Goal: Task Accomplishment & Management: Manage account settings

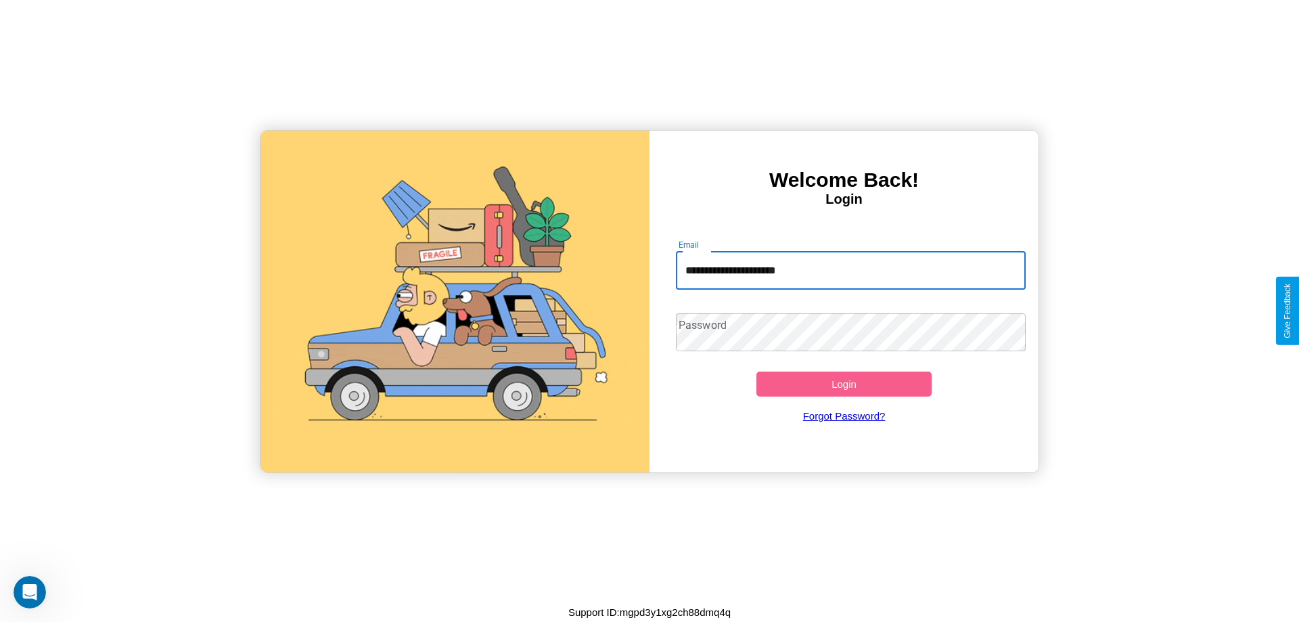
type input "**********"
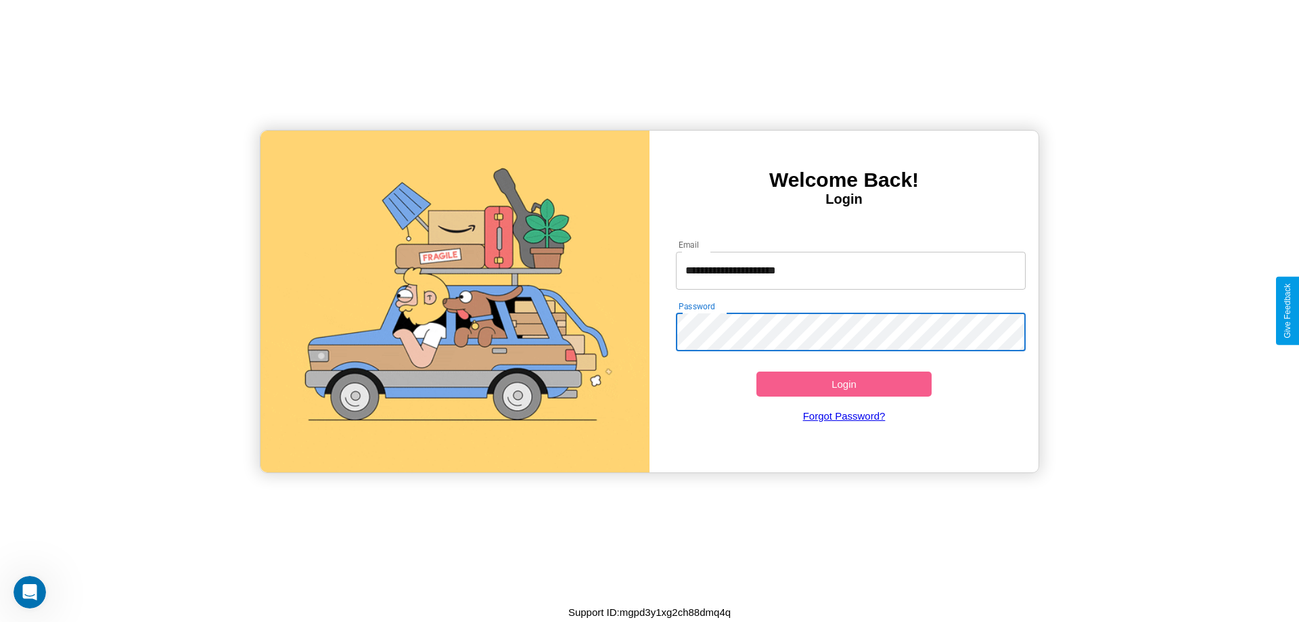
click at [844, 384] on button "Login" at bounding box center [844, 384] width 175 height 25
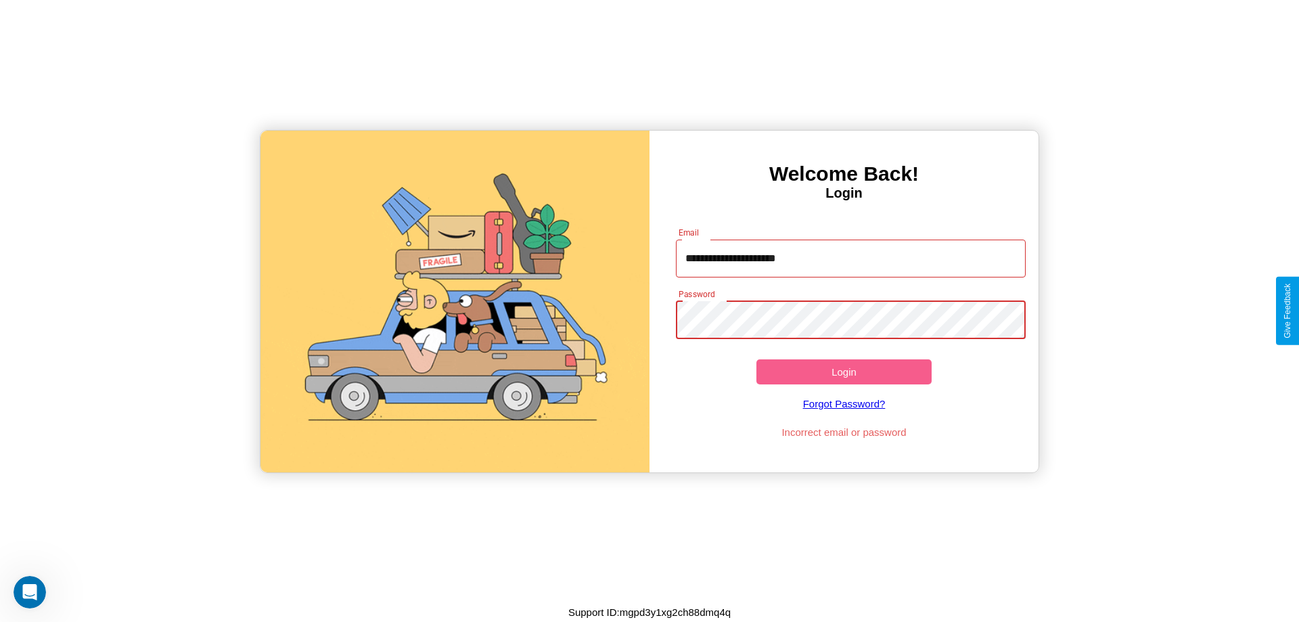
click at [844, 372] on button "Login" at bounding box center [844, 371] width 175 height 25
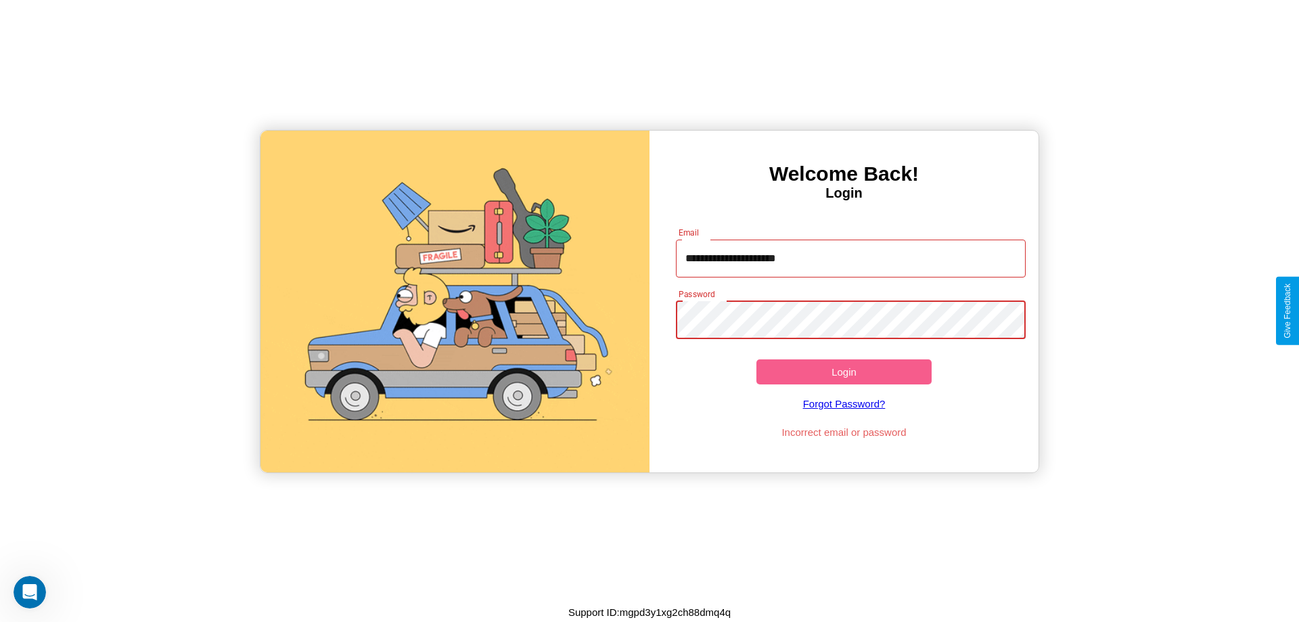
click at [844, 372] on button "Login" at bounding box center [844, 371] width 175 height 25
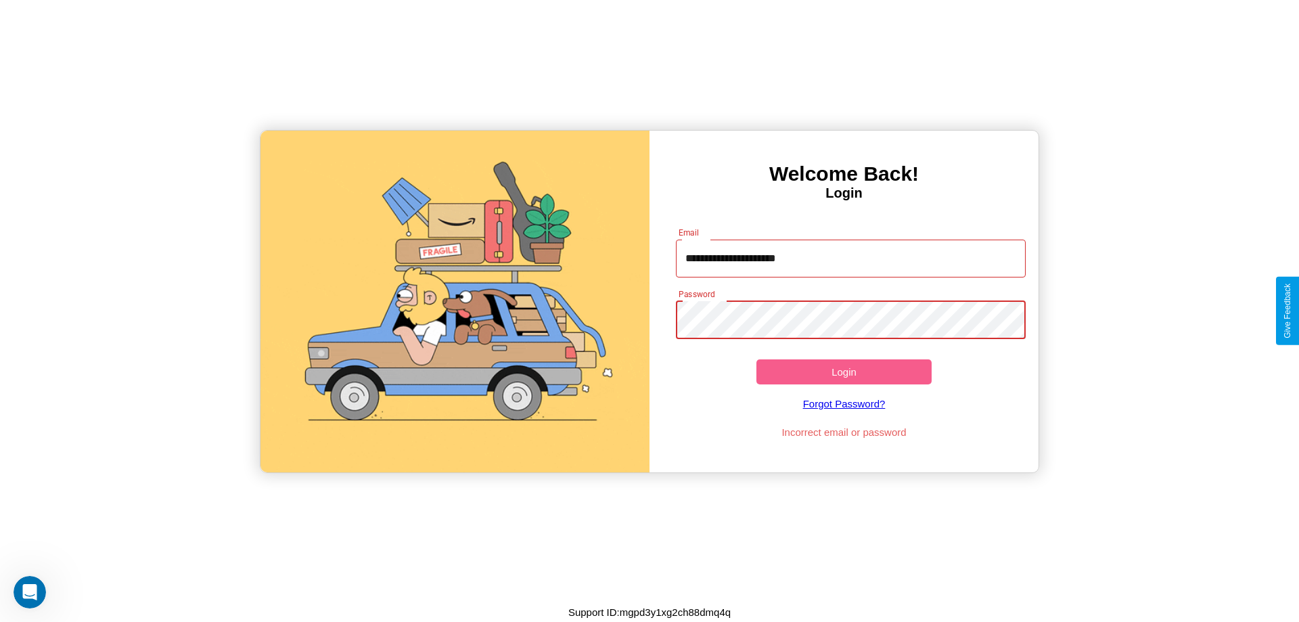
click at [844, 372] on button "Login" at bounding box center [844, 371] width 175 height 25
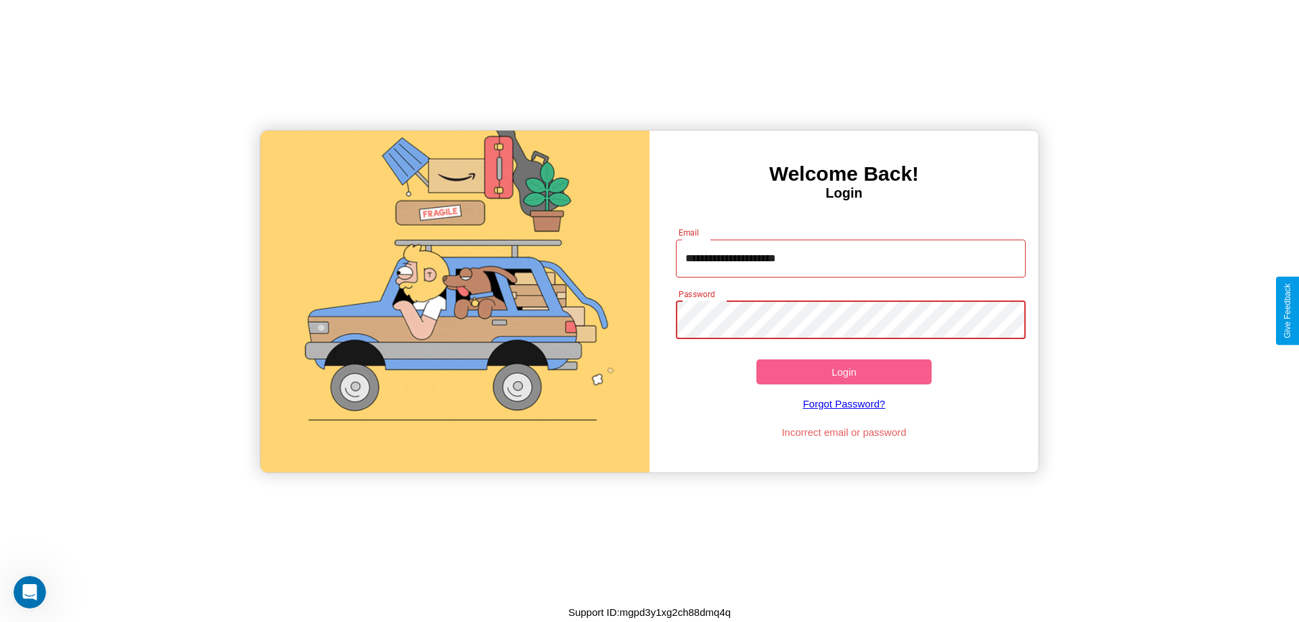
click at [844, 372] on button "Login" at bounding box center [844, 371] width 175 height 25
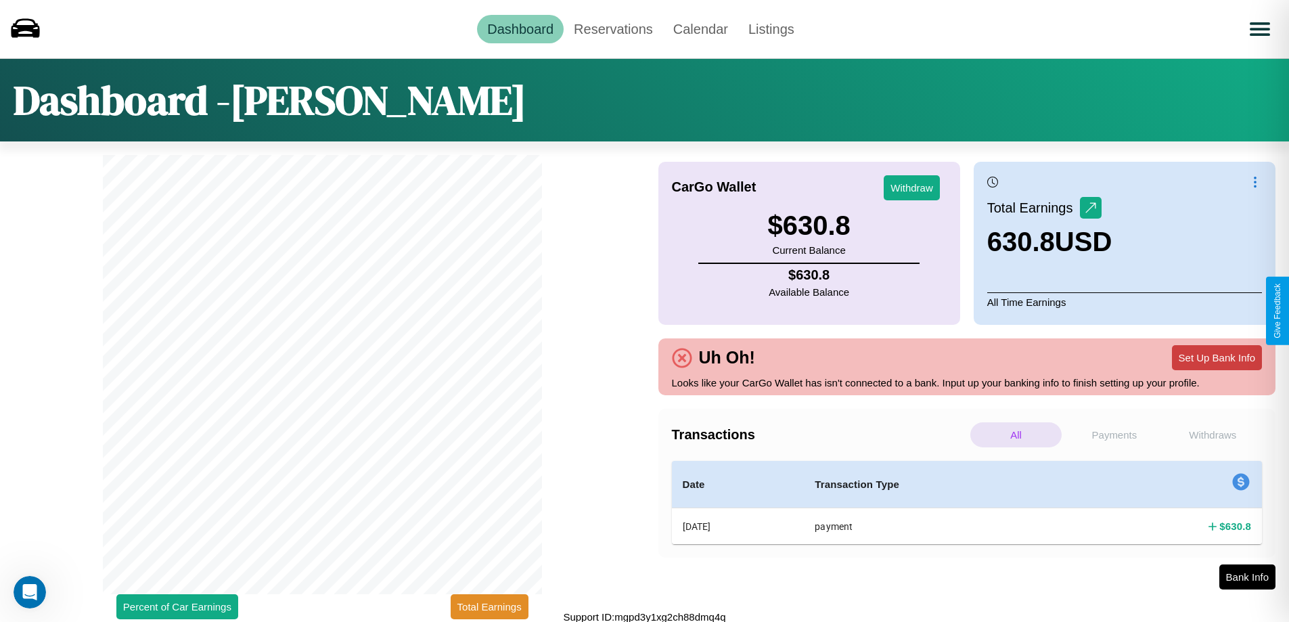
click at [1217, 357] on button "Set Up Bank Info" at bounding box center [1217, 357] width 90 height 25
